Goal: Information Seeking & Learning: Learn about a topic

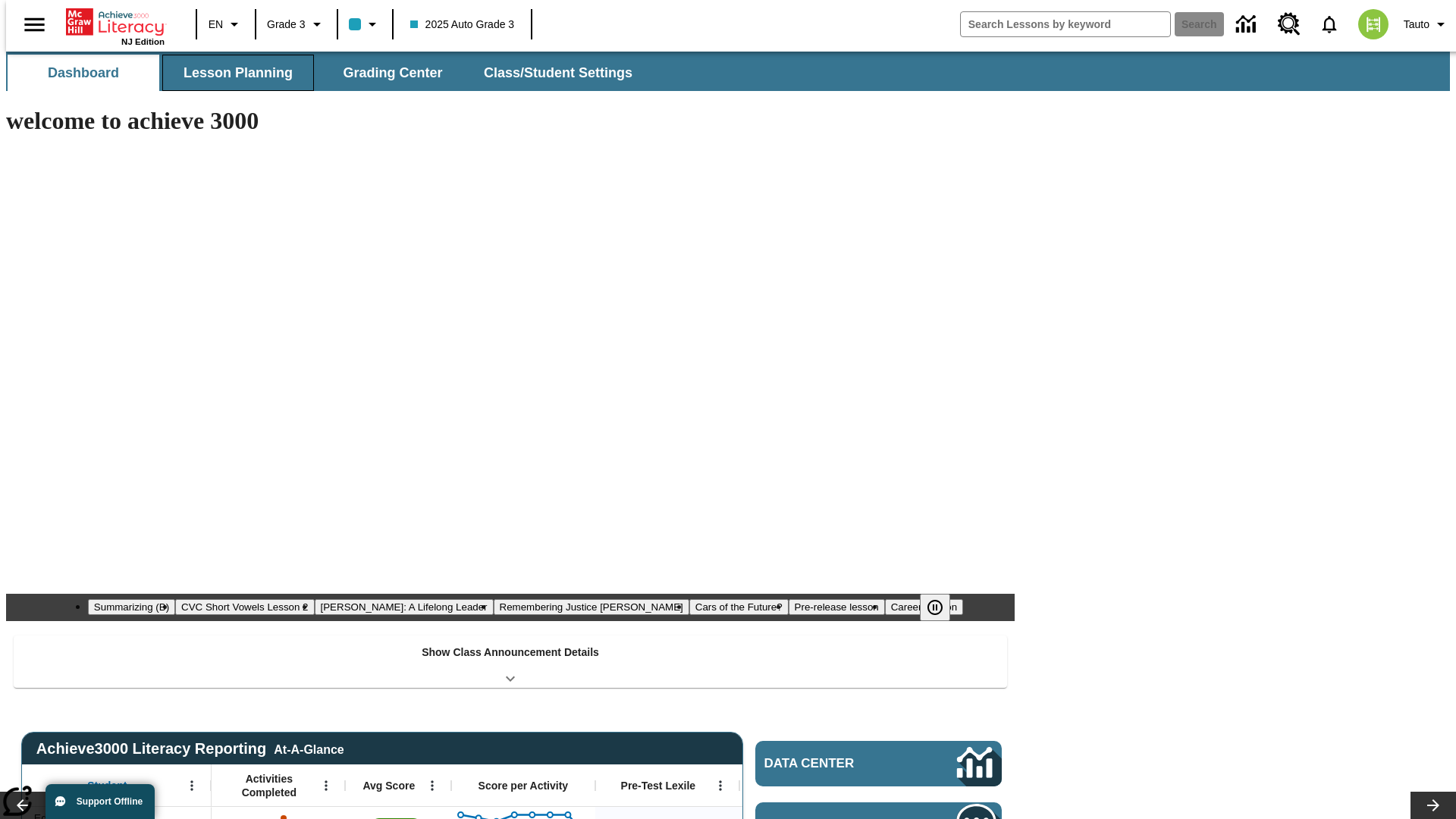
click at [232, 73] on span "Lesson Planning" at bounding box center [238, 73] width 110 height 17
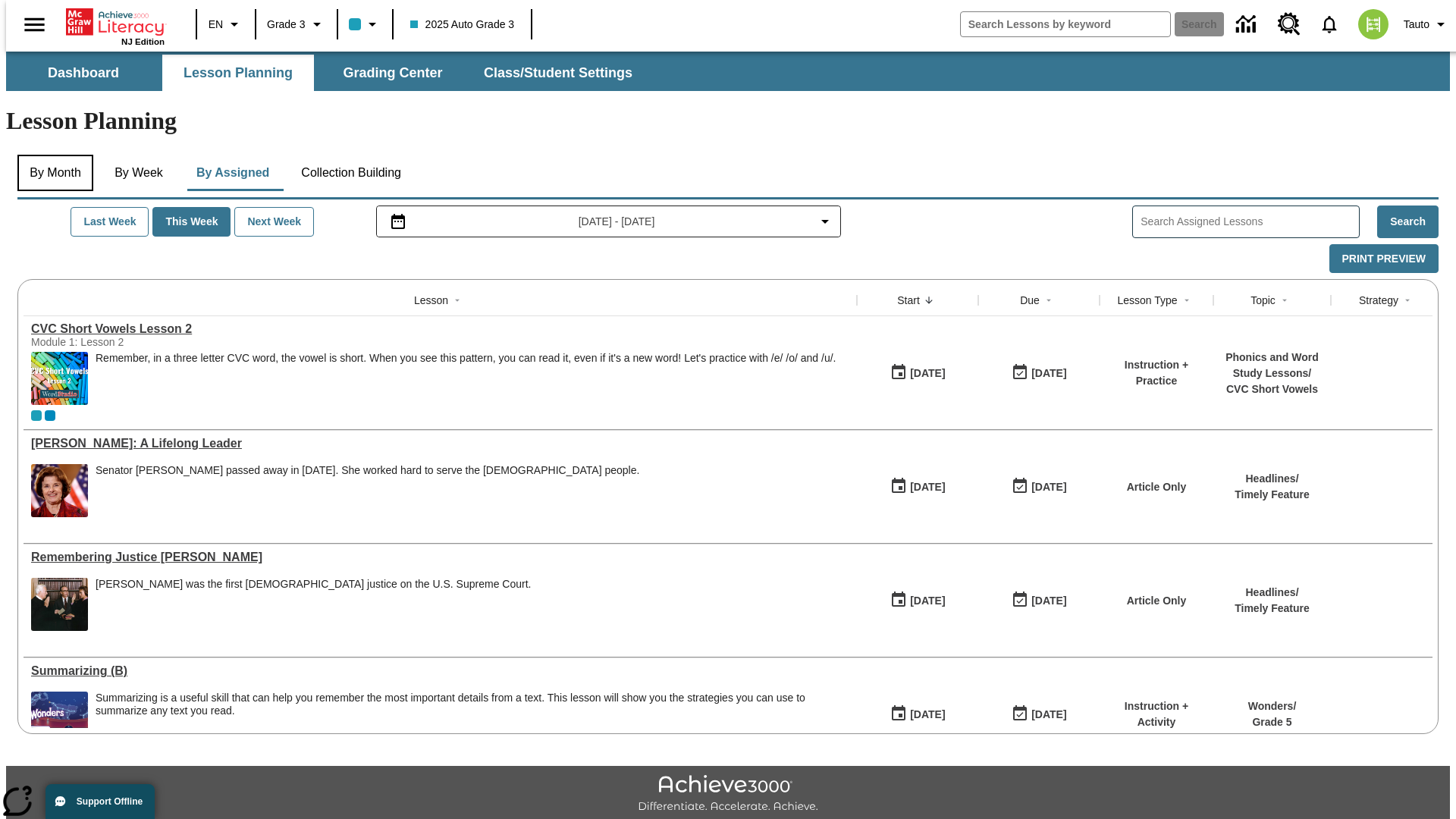
click at [51, 155] on button "By Month" at bounding box center [55, 173] width 76 height 37
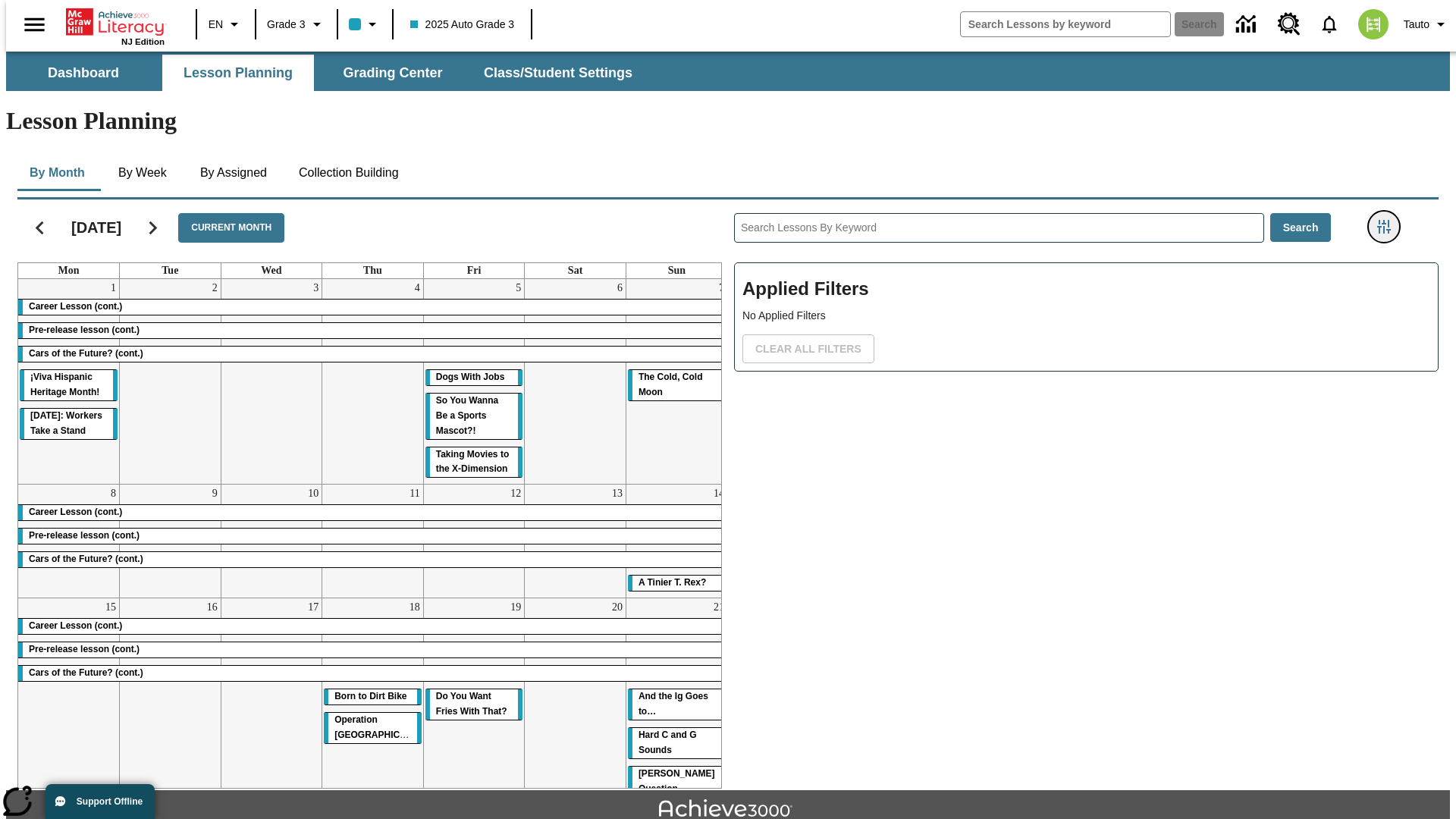
click at [1389, 220] on icon "Filters Side menu" at bounding box center [1384, 227] width 14 height 14
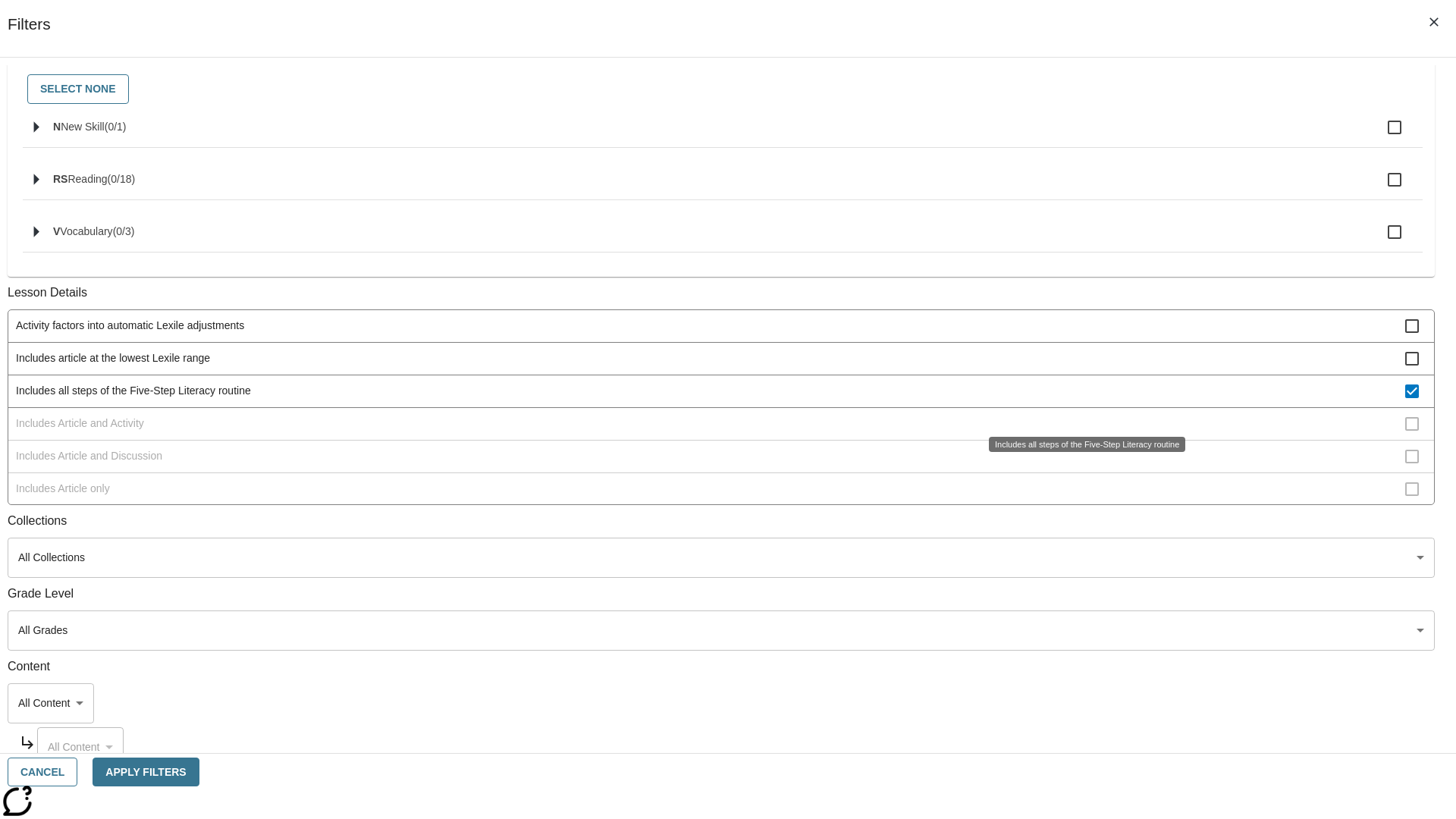
click at [1082, 399] on span "Includes all steps of the Five-Step Literacy routine" at bounding box center [710, 391] width 1389 height 16
checkbox input "false"
click at [1082, 432] on span "Includes Article and Activity" at bounding box center [710, 424] width 1389 height 16
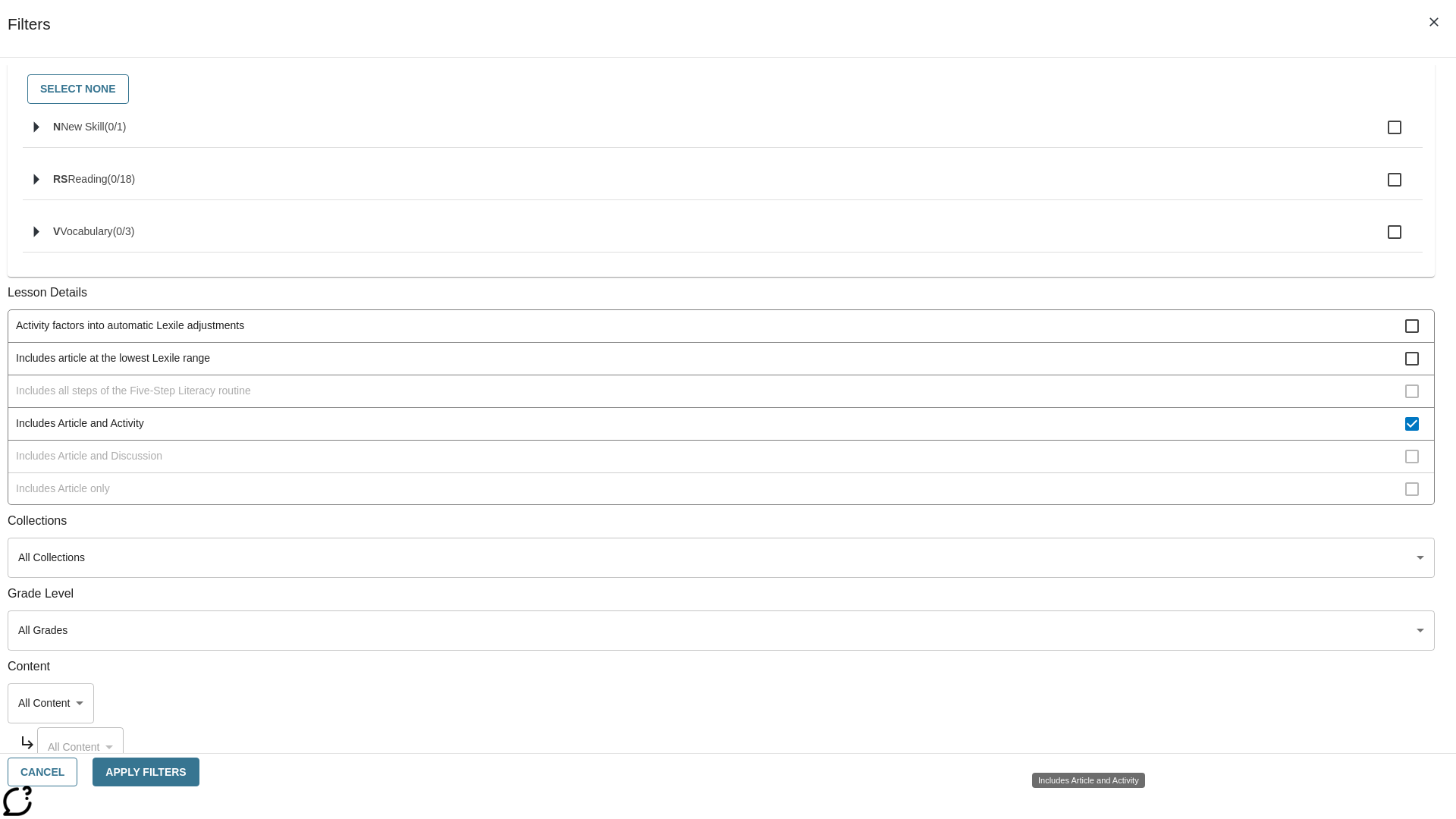
scroll to position [293, 0]
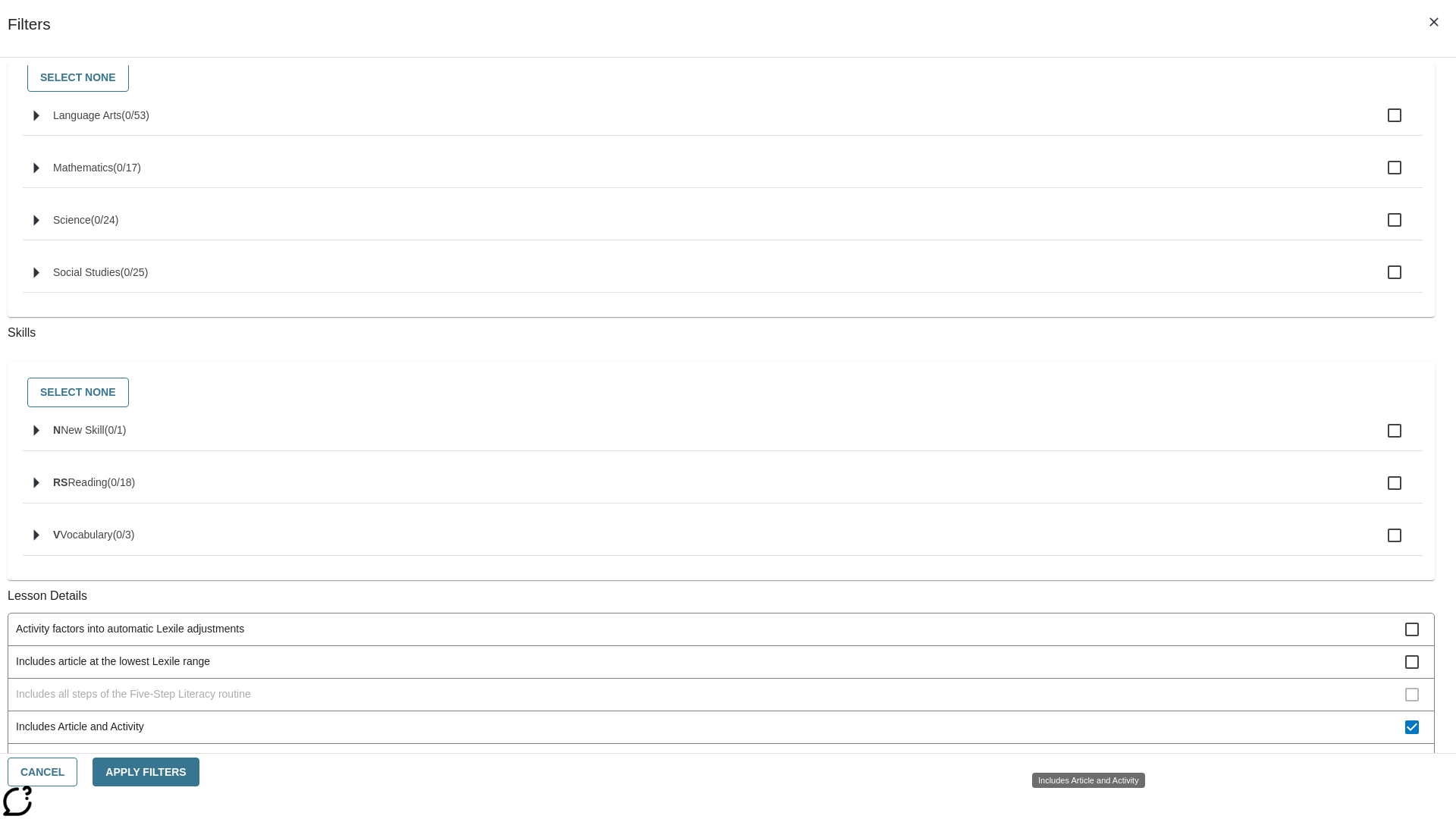
click at [1082, 735] on span "Includes Article and Activity" at bounding box center [710, 727] width 1389 height 16
checkbox input "false"
click at [1082, 752] on span "Includes Article and Discussion" at bounding box center [710, 760] width 1389 height 16
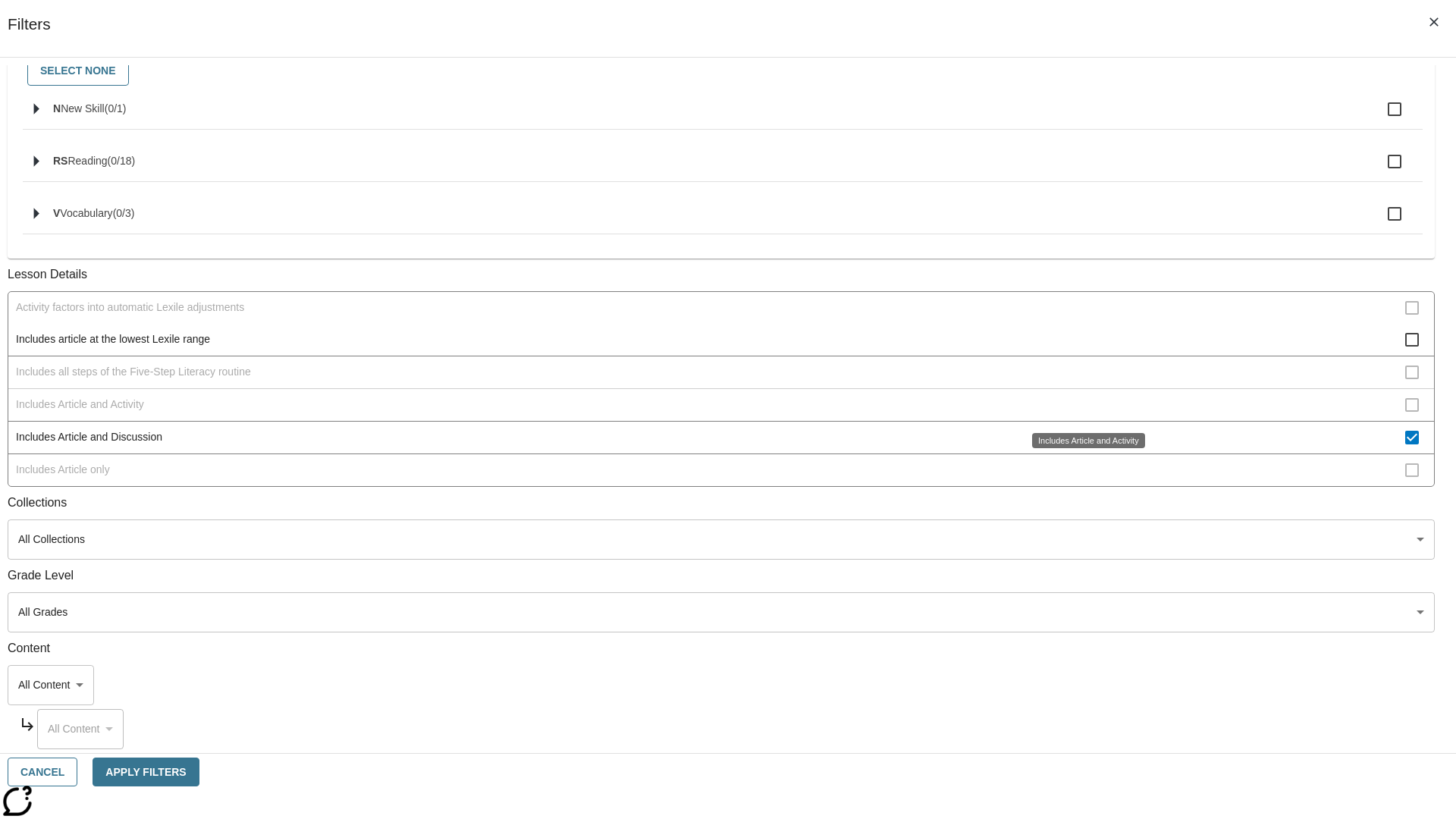
click at [1082, 445] on span "Includes Article and Discussion" at bounding box center [710, 437] width 1389 height 16
checkbox input "false"
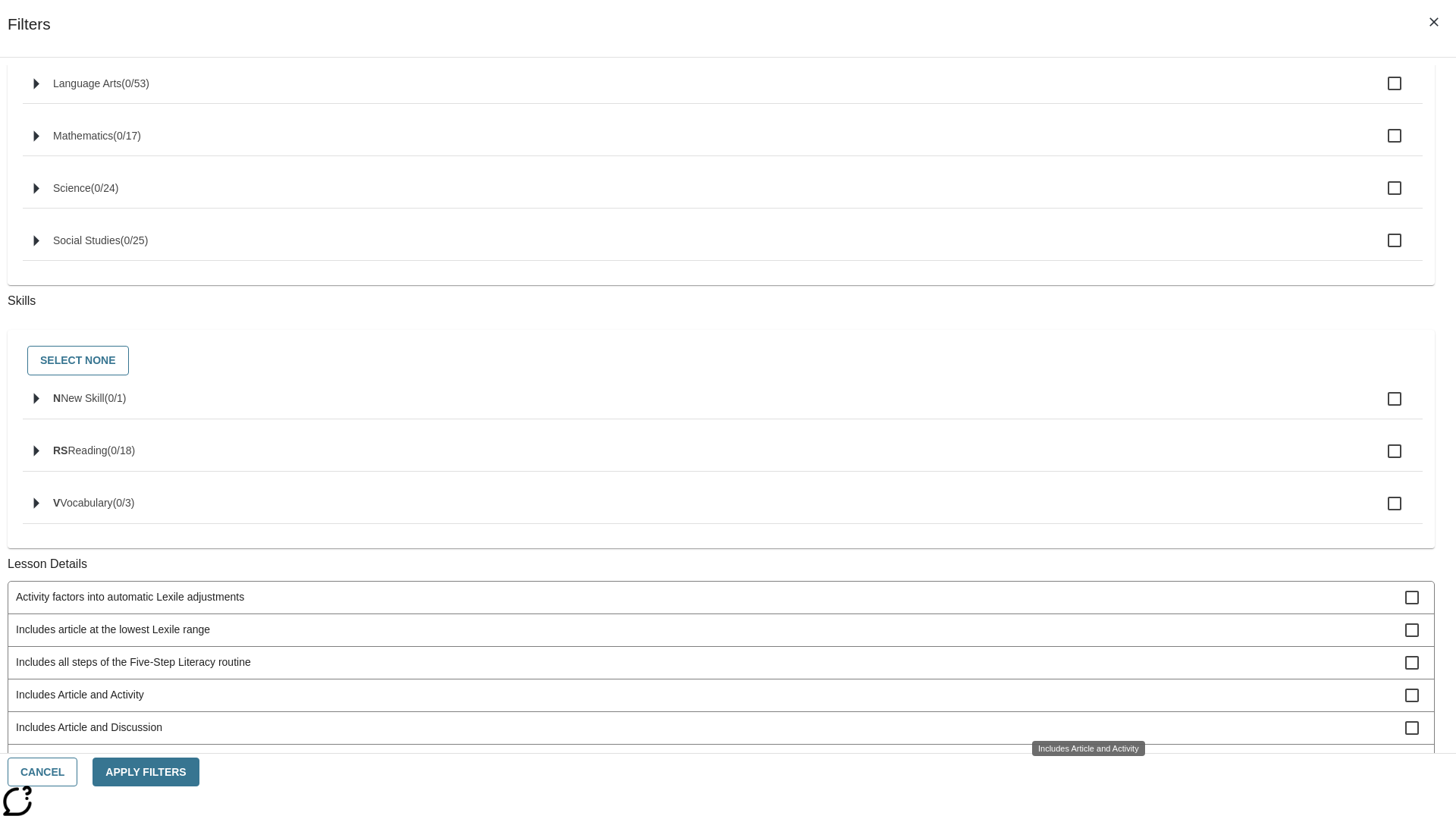
click at [1082, 752] on span "Includes Article only" at bounding box center [710, 760] width 1389 height 16
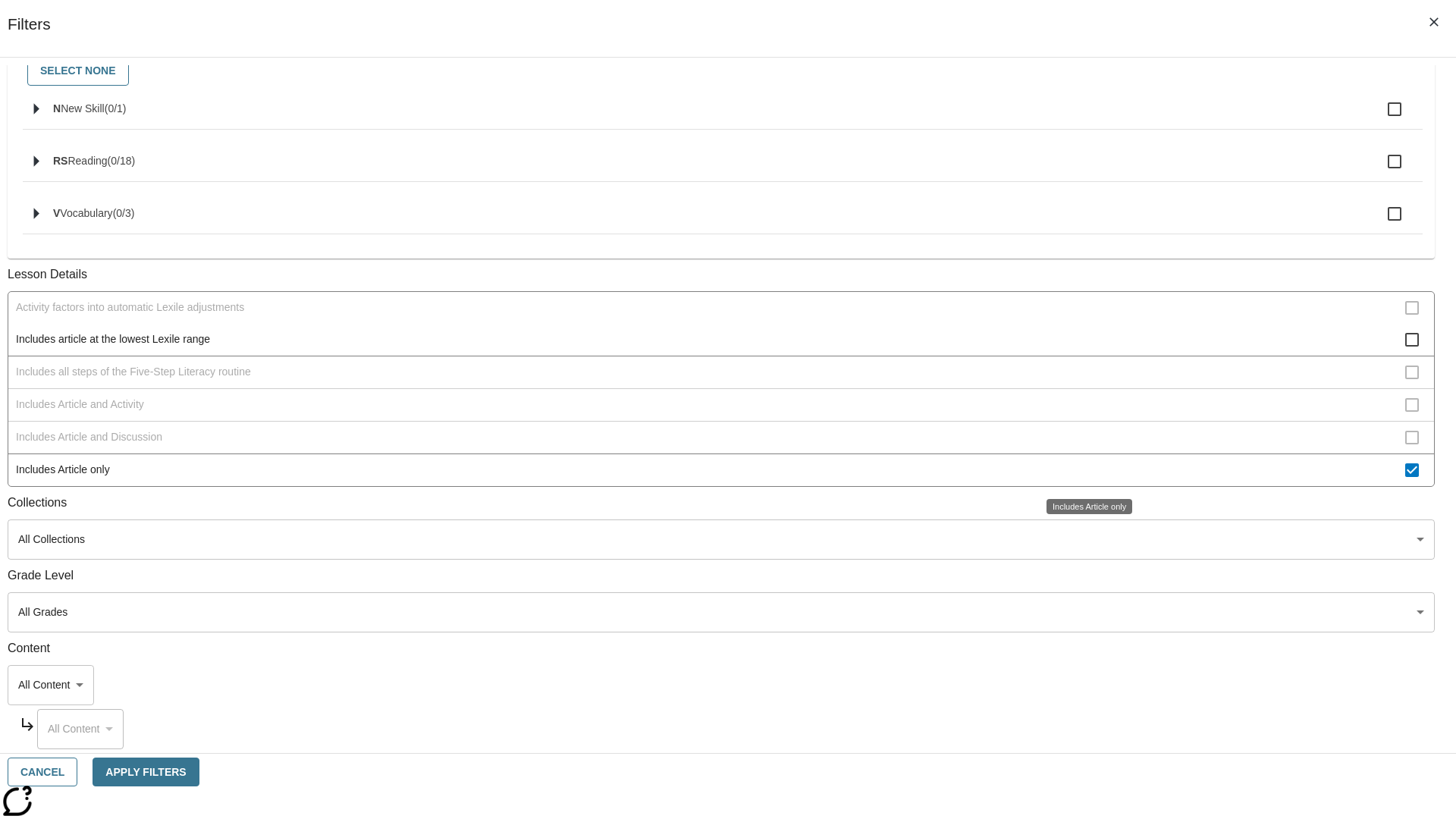
click at [1082, 471] on span "Includes Article only" at bounding box center [710, 470] width 1389 height 16
checkbox input "false"
click at [1082, 561] on span "Includes technology-enhanced activity item" at bounding box center [710, 569] width 1389 height 16
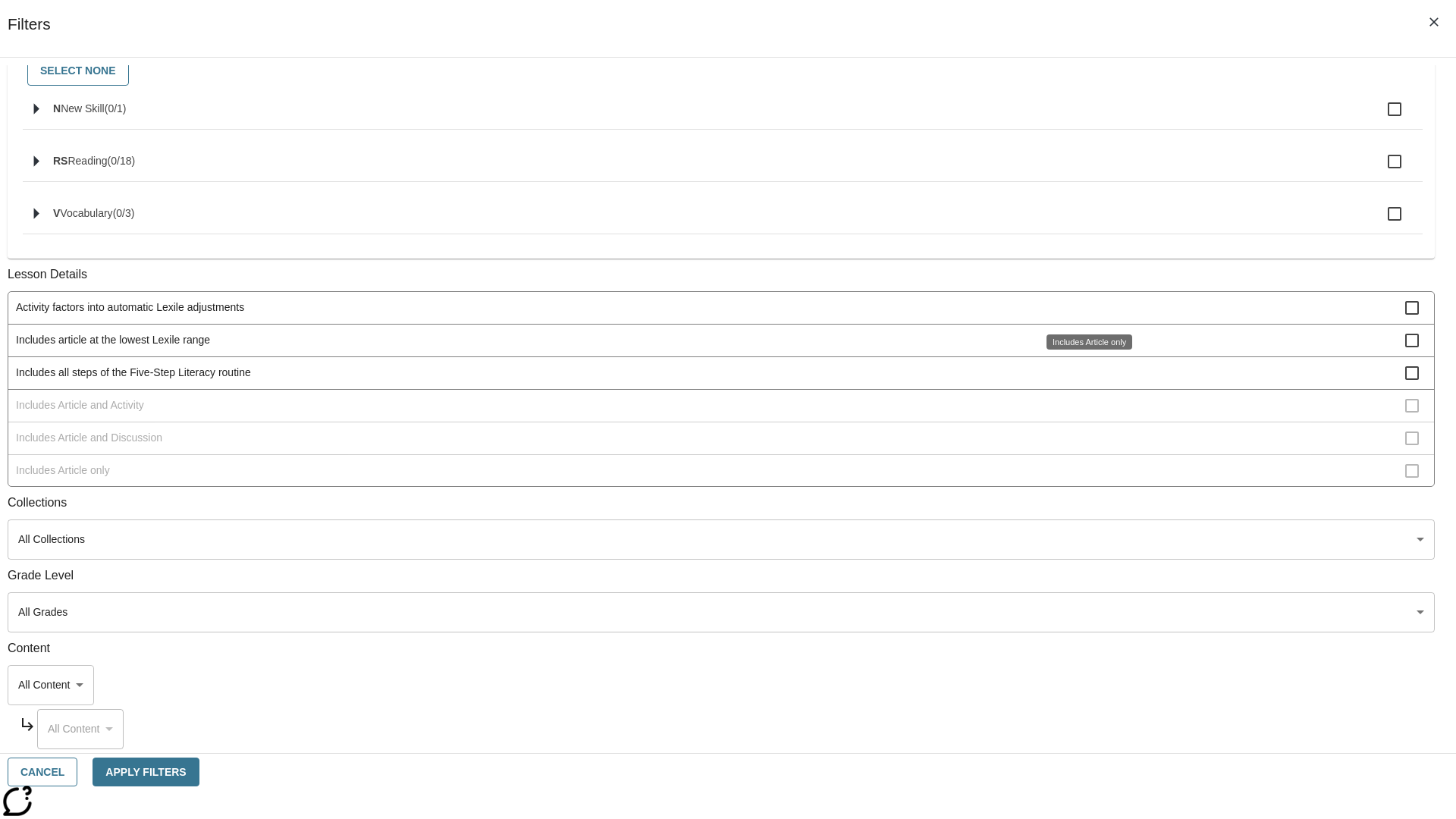
scroll to position [166, 0]
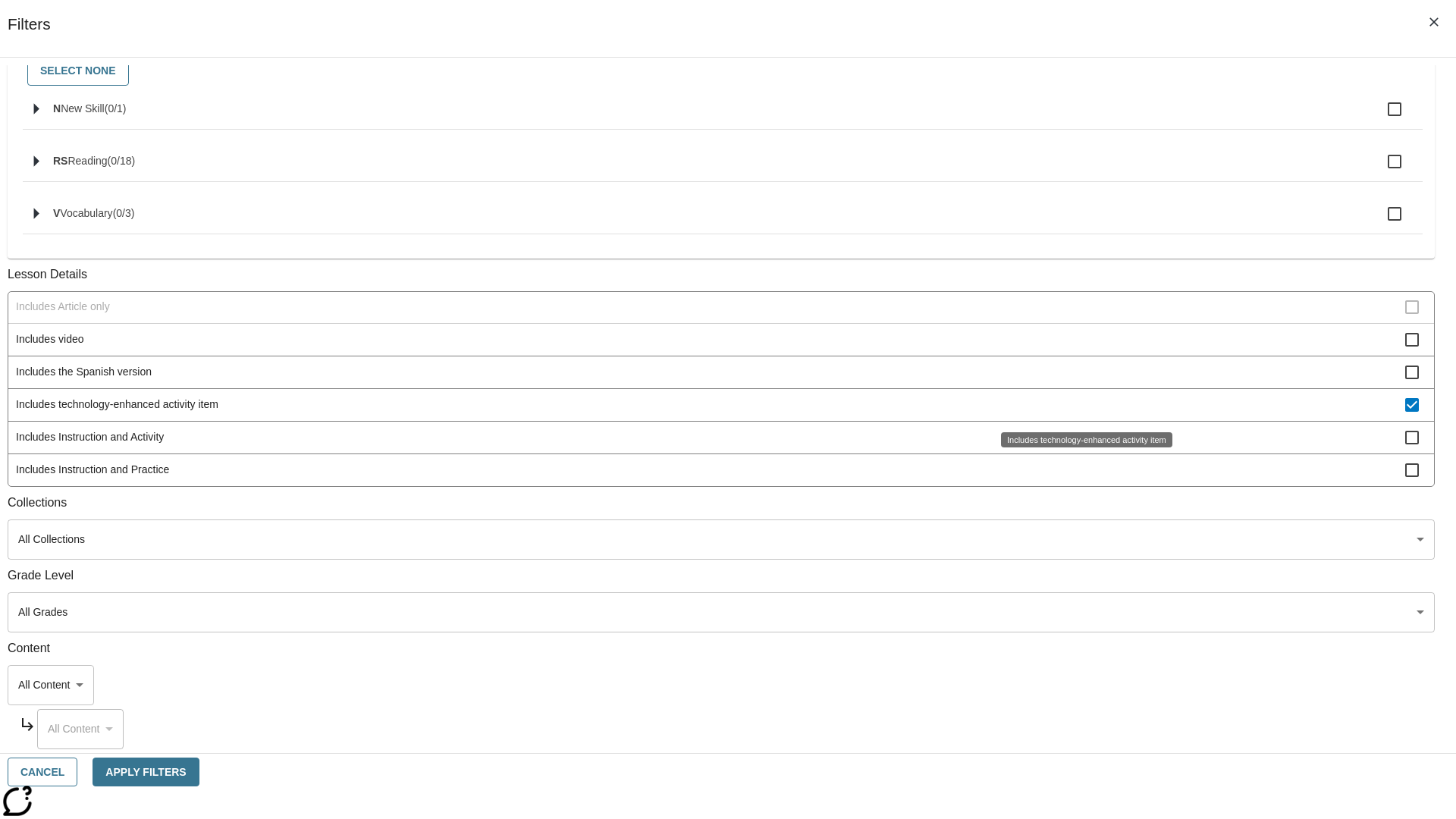
click at [1082, 404] on span "Includes technology-enhanced activity item" at bounding box center [710, 405] width 1389 height 16
checkbox input "false"
click at [1082, 445] on span "Includes Instruction and Activity" at bounding box center [710, 437] width 1389 height 16
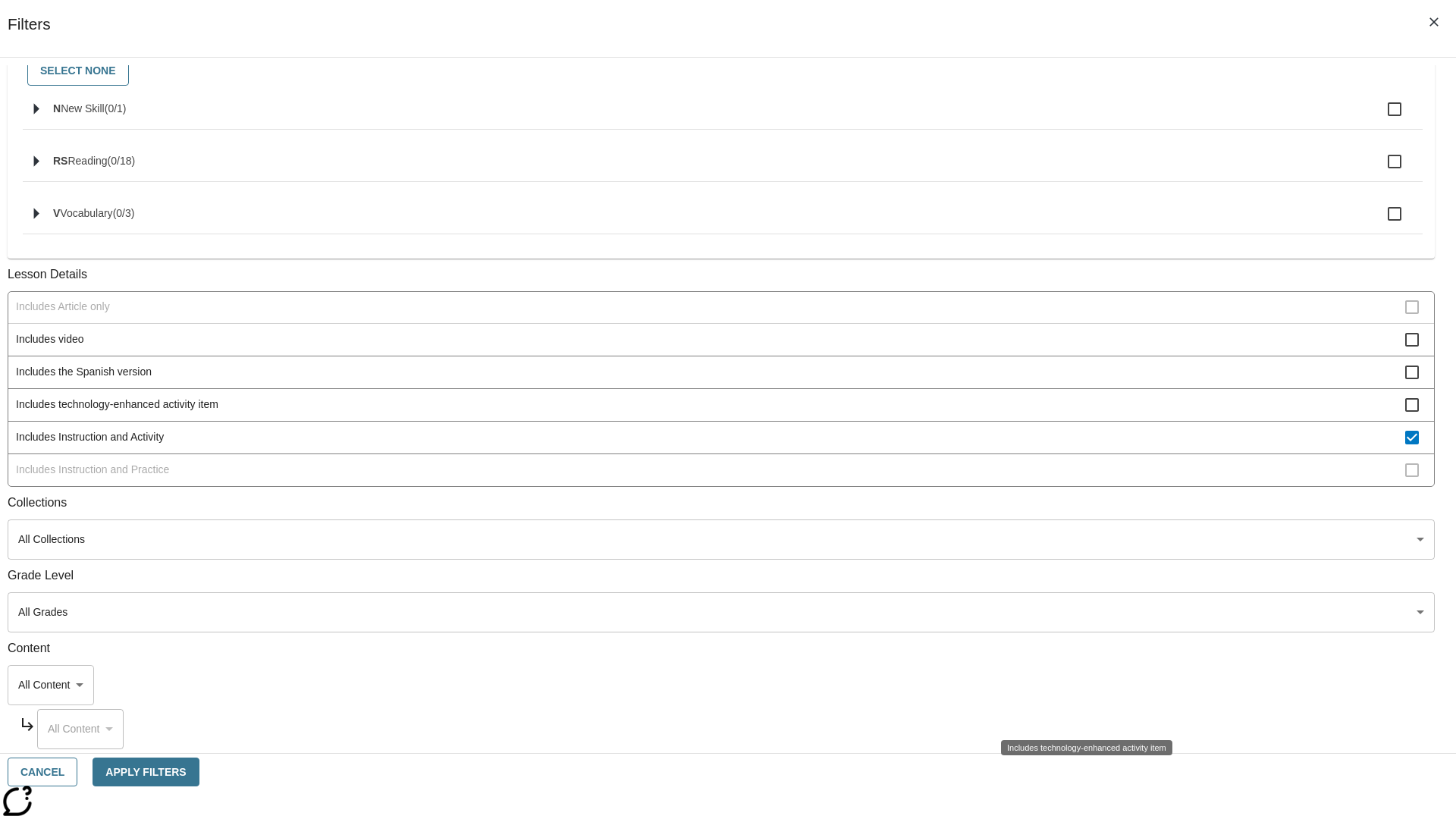
scroll to position [363, 0]
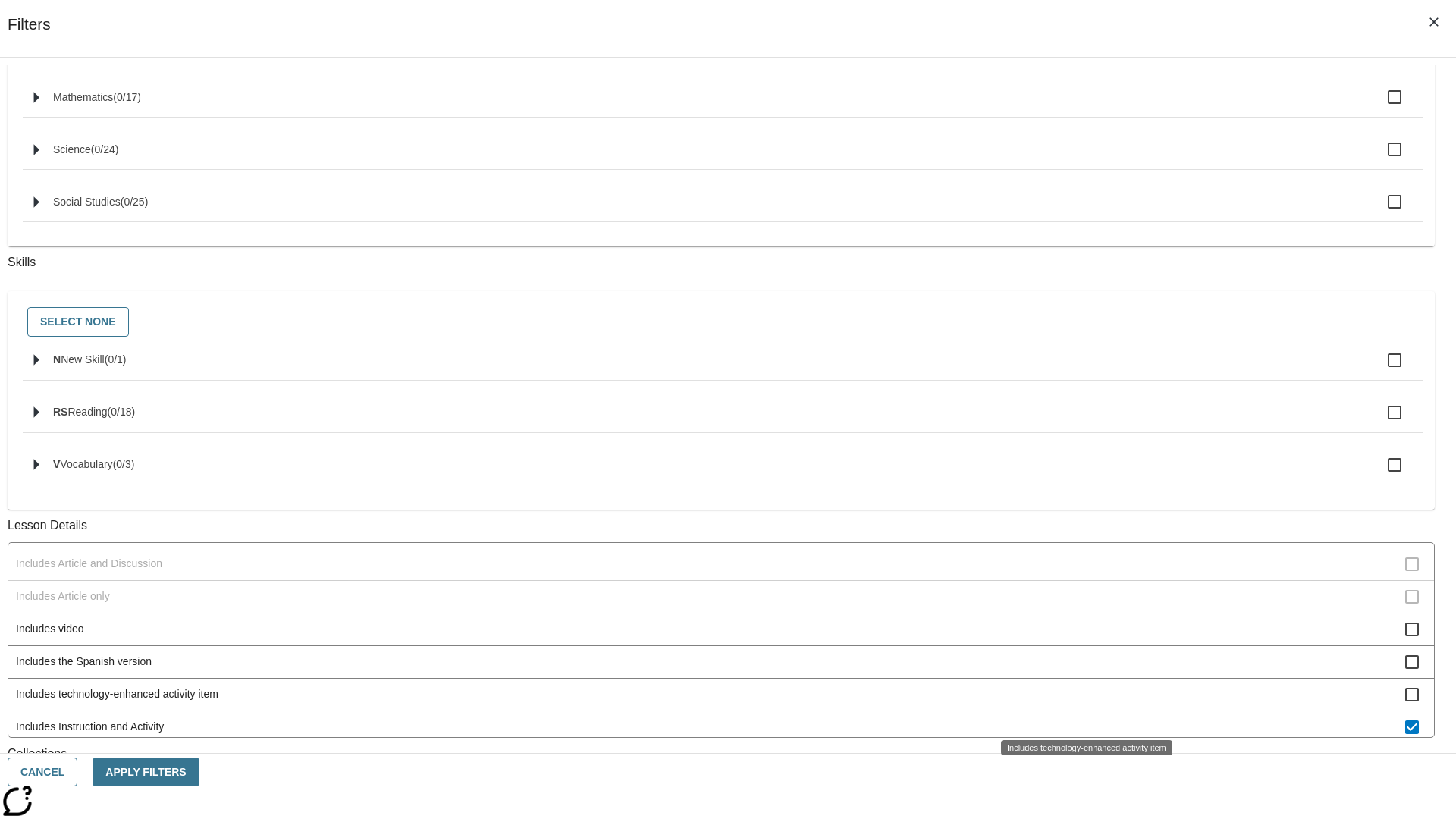
click at [1082, 719] on span "Includes Instruction and Activity" at bounding box center [710, 727] width 1389 height 16
checkbox input "false"
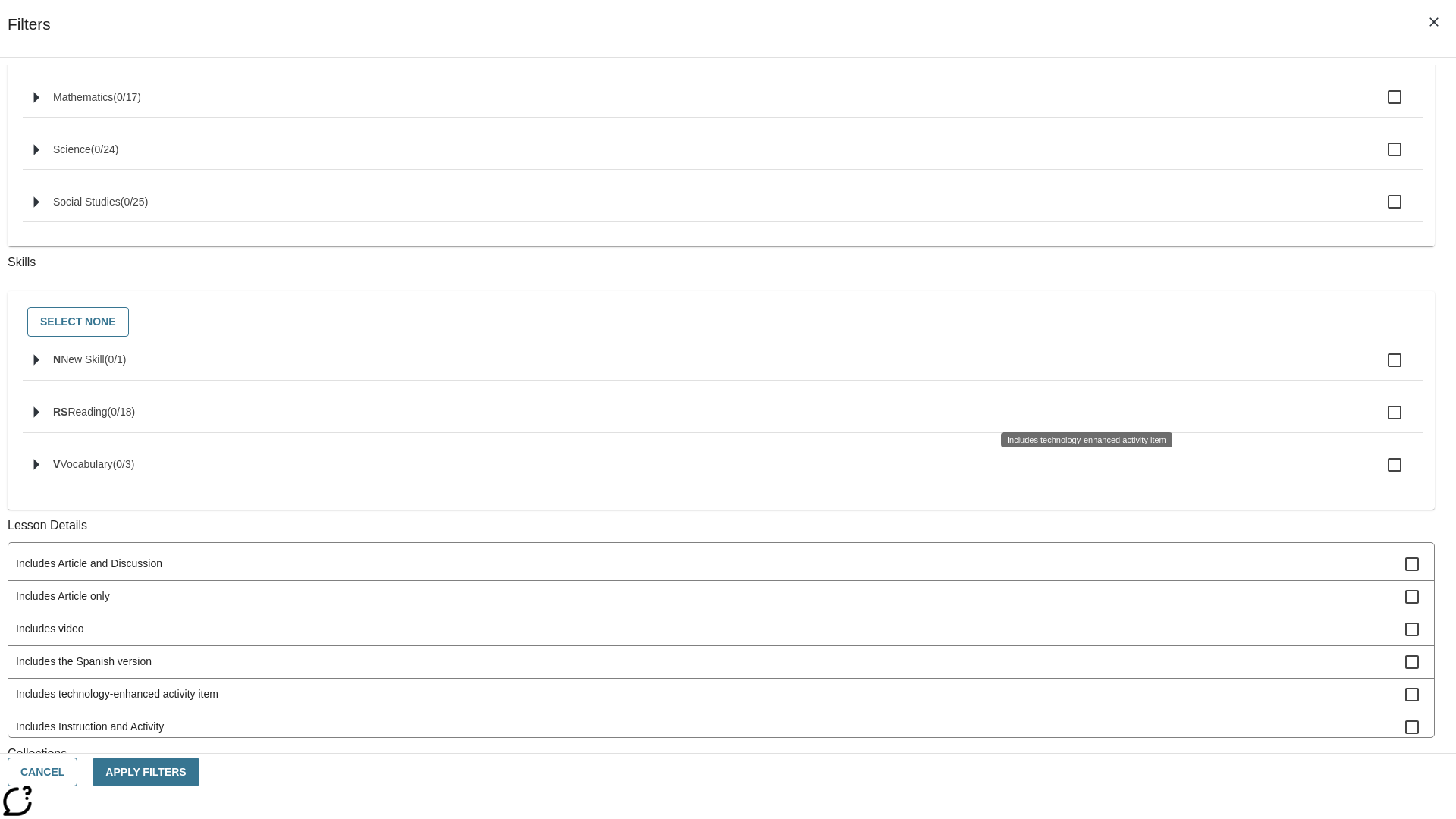
scroll to position [631, 0]
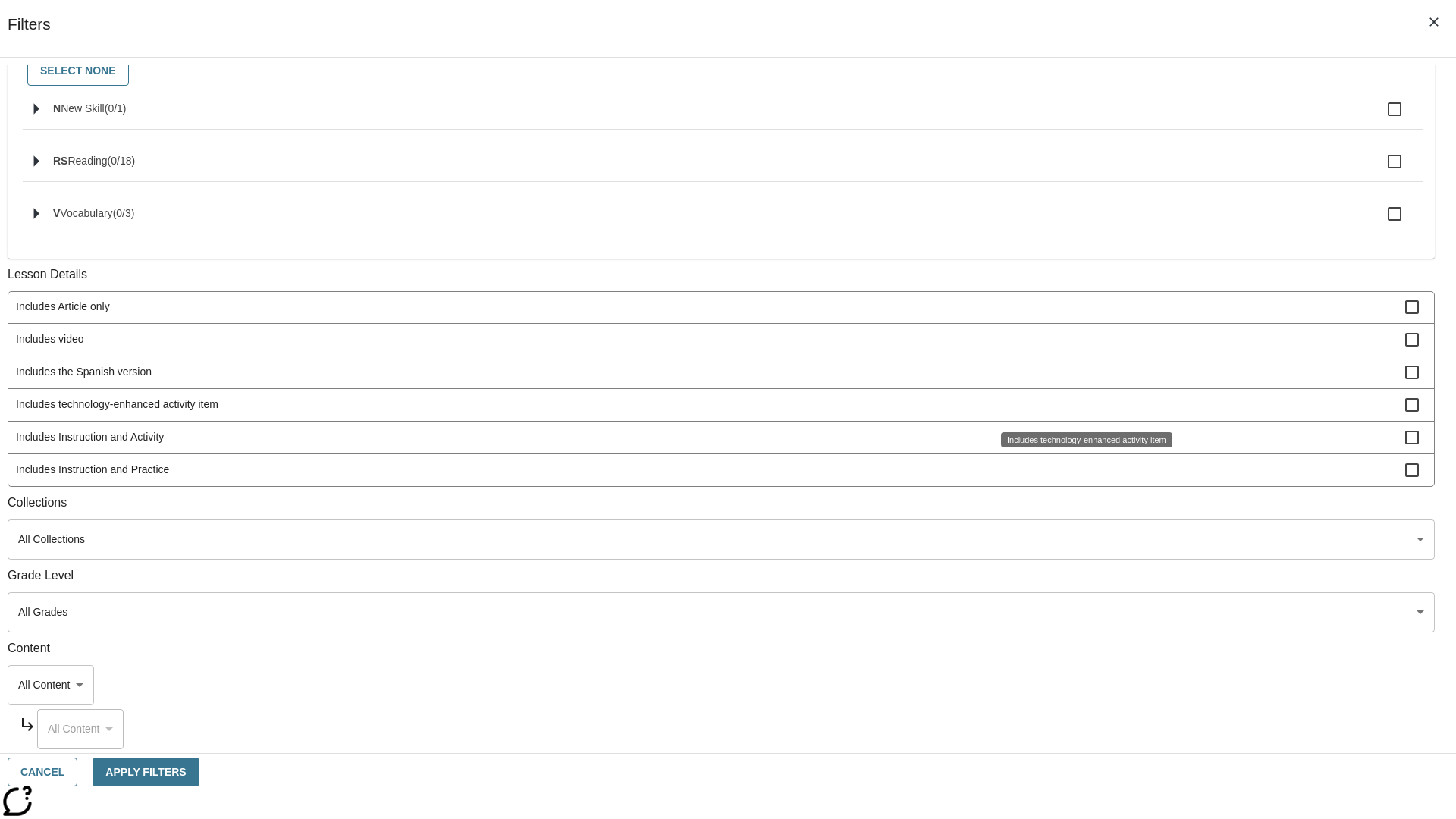
click at [1082, 470] on span "Includes Instruction and Practice" at bounding box center [710, 470] width 1389 height 16
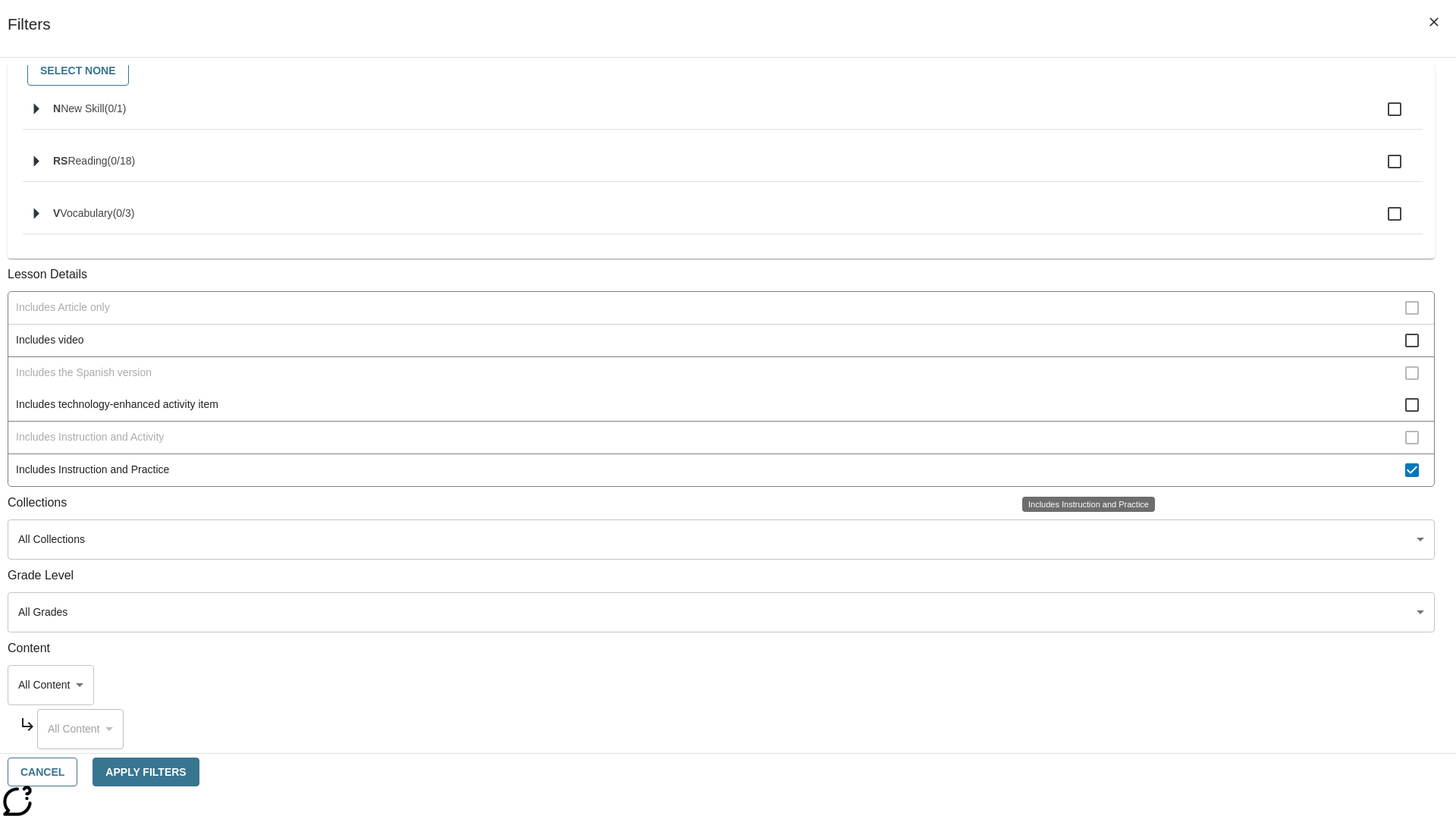
click at [1082, 470] on span "Includes Instruction and Practice" at bounding box center [710, 470] width 1389 height 16
checkbox input "false"
click at [1082, 152] on span "Activity factors into automatic Lexile adjustments" at bounding box center [710, 144] width 1389 height 16
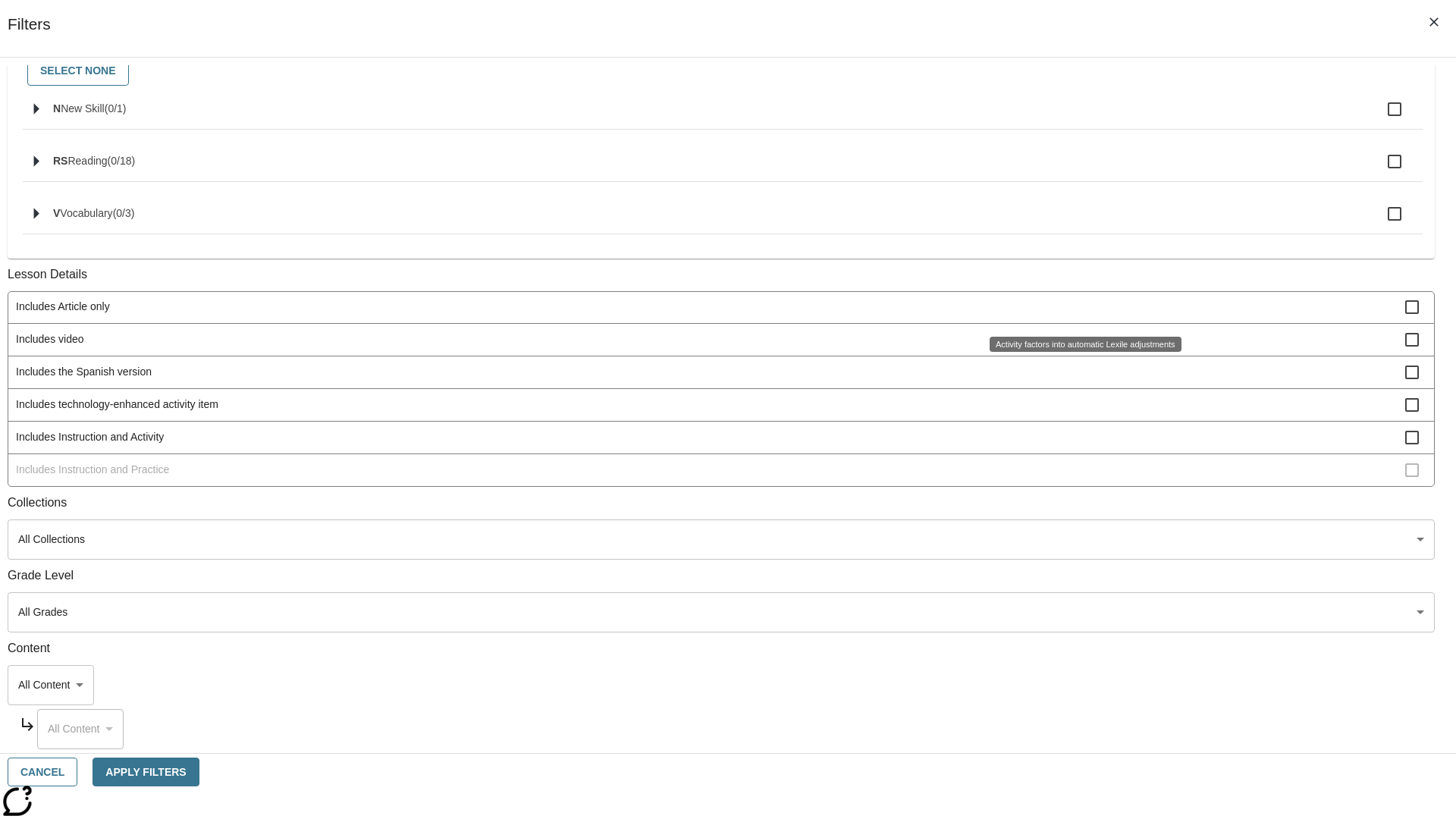
scroll to position [0, 0]
click at [1082, 309] on span "Activity factors into automatic Lexile adjustments" at bounding box center [710, 307] width 1389 height 16
checkbox input "false"
click at [1082, 348] on span "Includes article at the lowest Lexile range" at bounding box center [710, 340] width 1389 height 16
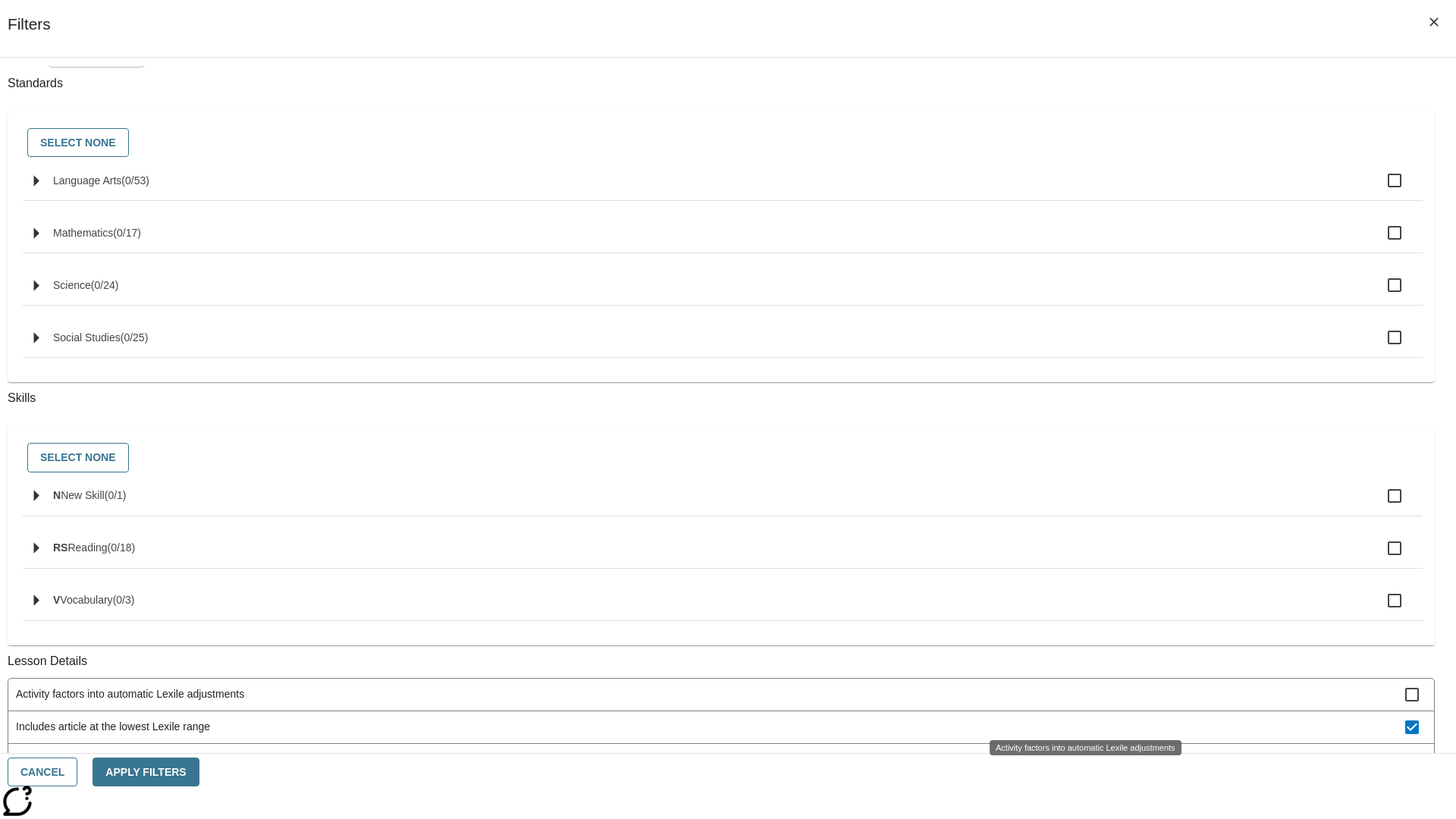
click at [1082, 719] on span "Includes article at the lowest Lexile range" at bounding box center [710, 727] width 1389 height 16
checkbox input "false"
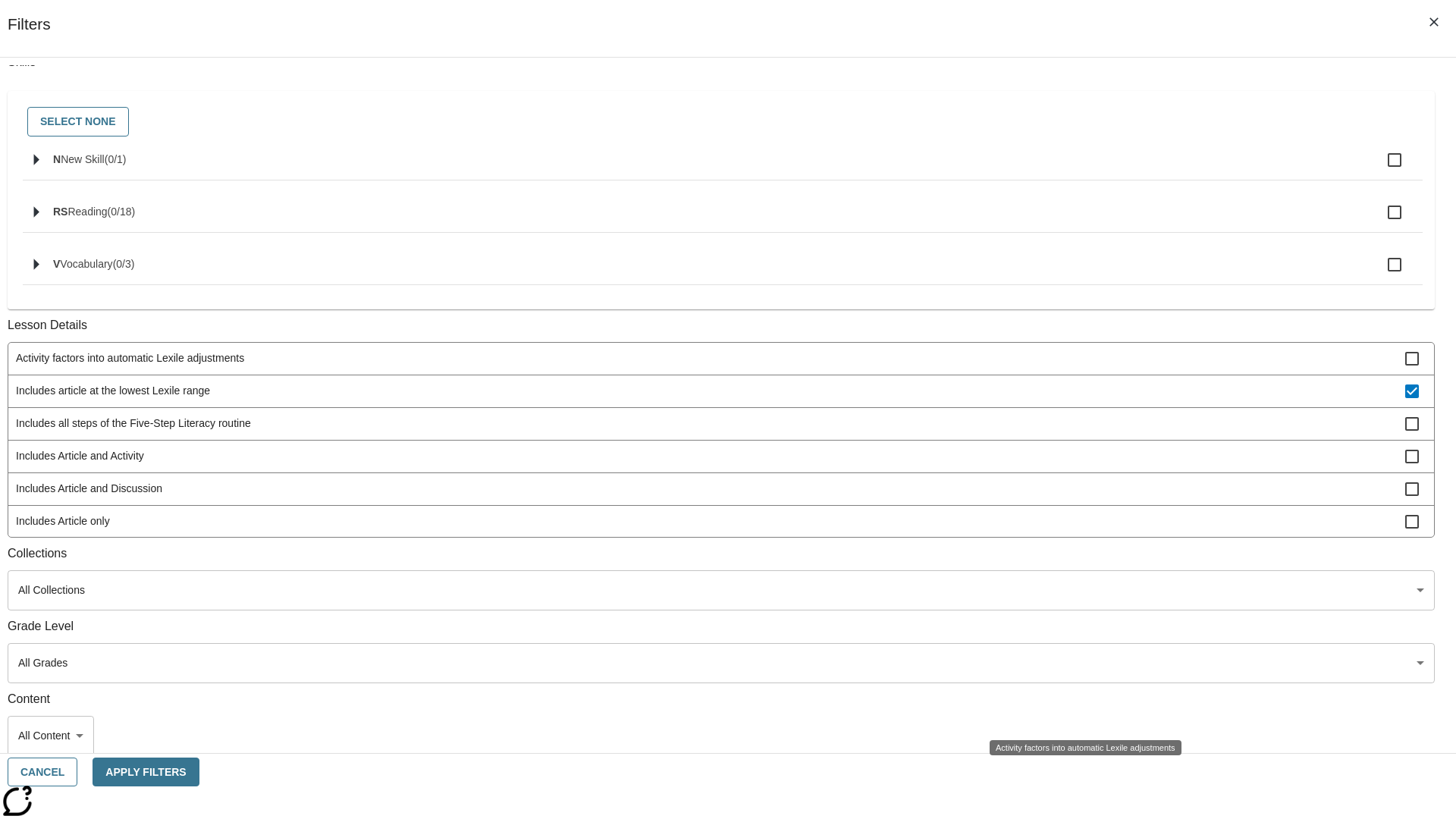
click at [1082, 579] on span "Includes the Spanish version" at bounding box center [710, 587] width 1389 height 16
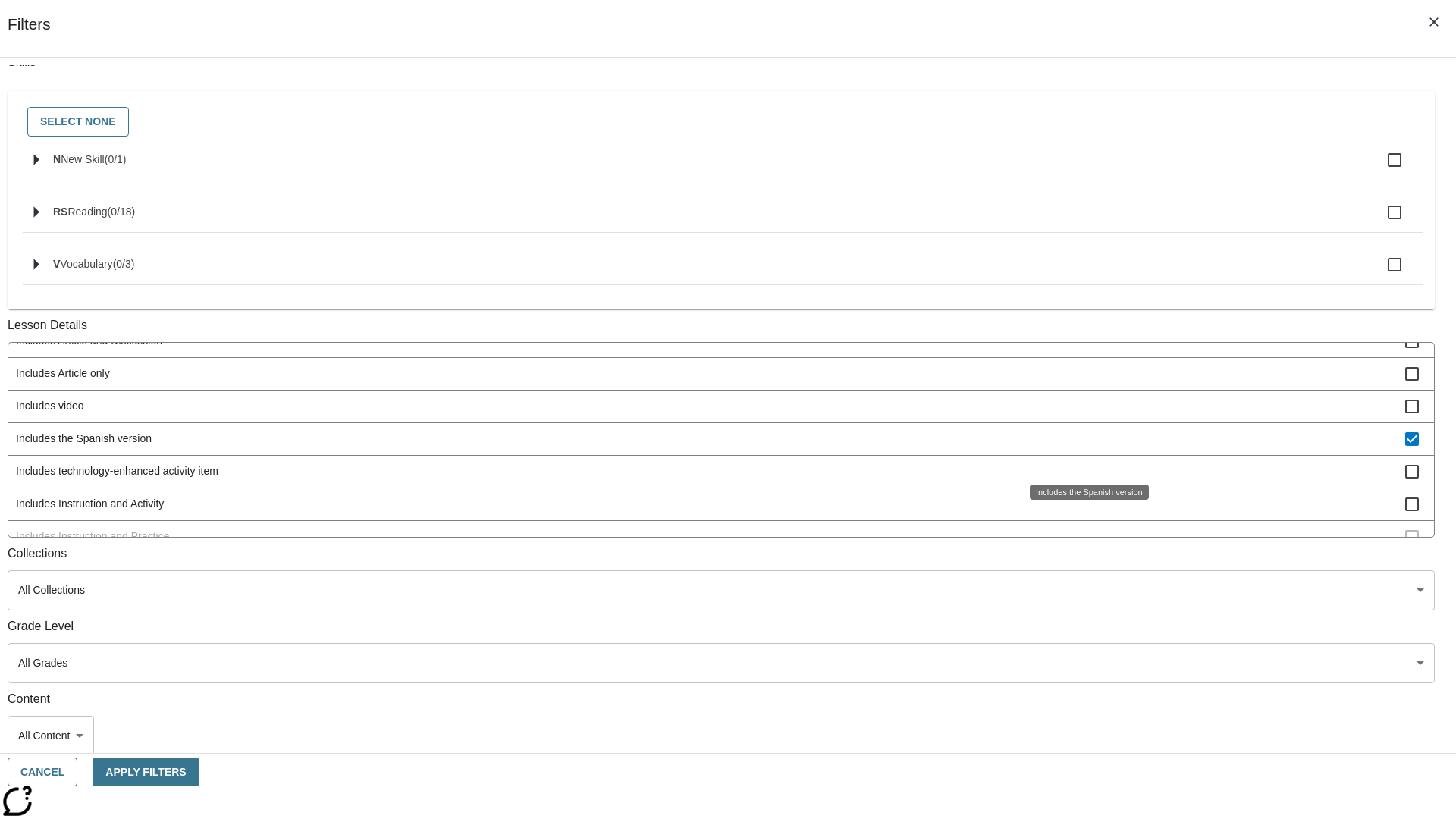
click at [1082, 447] on span "Includes the Spanish version" at bounding box center [710, 439] width 1389 height 16
checkbox input "false"
